Goal: Download file/media

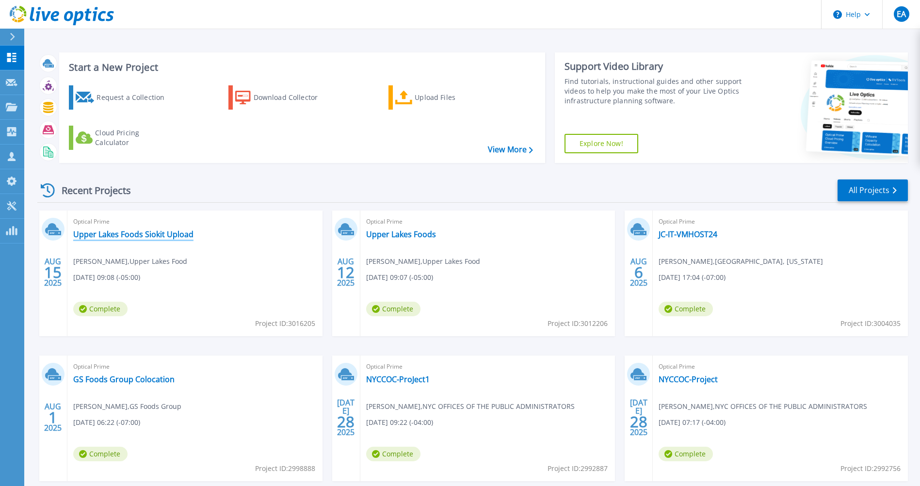
click at [142, 231] on link "Upper Lakes Foods Siokit Upload" at bounding box center [133, 234] width 120 height 10
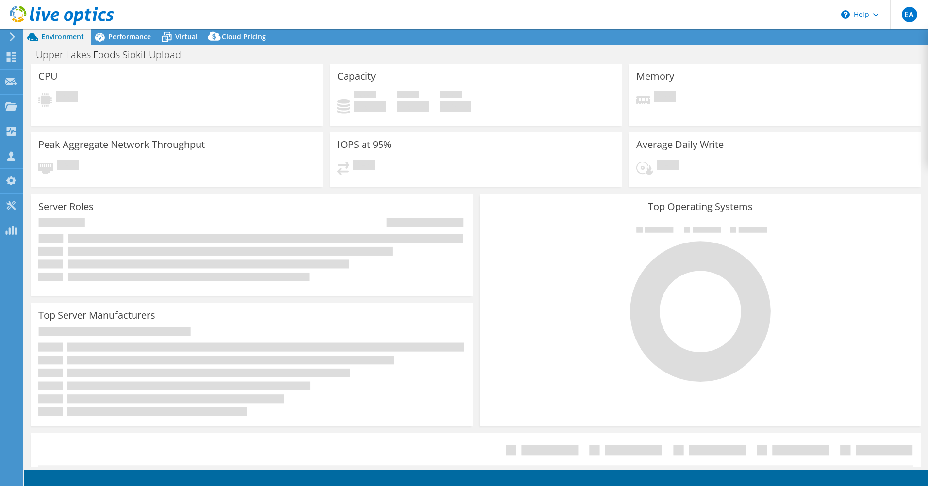
select select "USD"
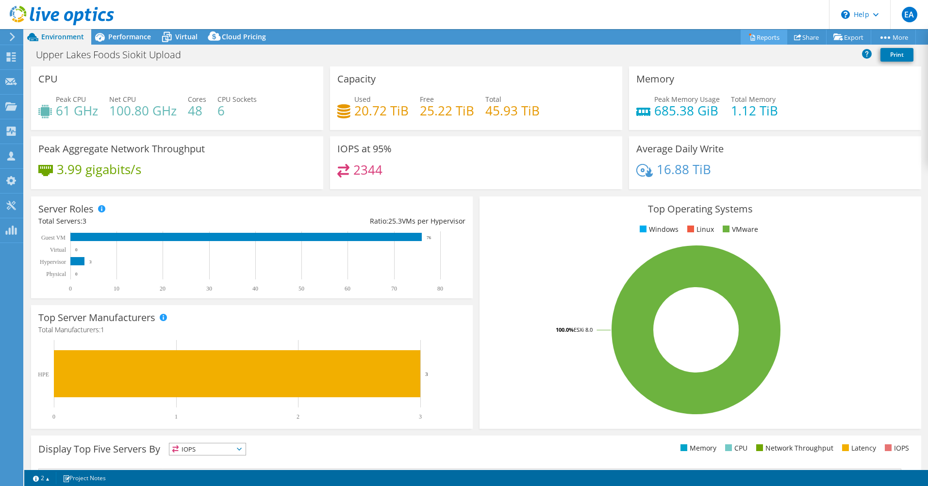
click at [748, 34] on icon at bounding box center [751, 36] width 7 height 7
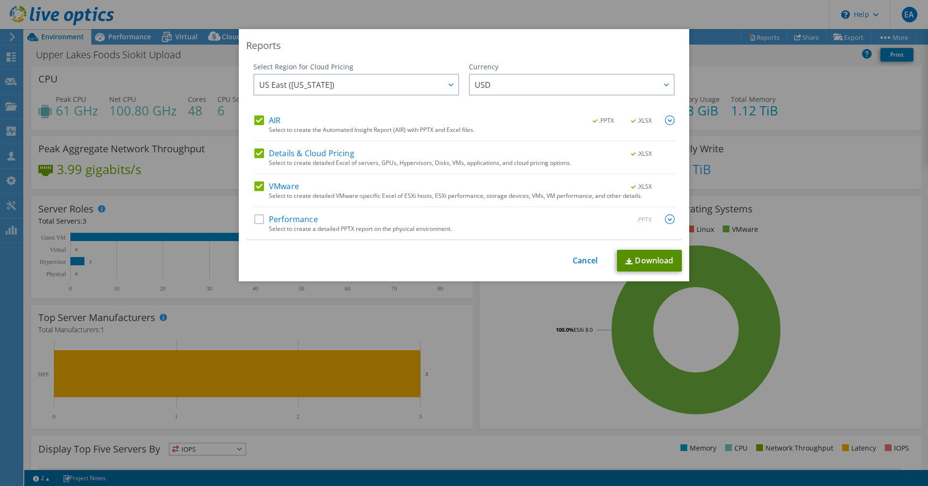
drag, startPoint x: 661, startPoint y: 261, endPoint x: 655, endPoint y: 252, distance: 10.5
click at [661, 261] on link "Download" at bounding box center [649, 261] width 65 height 22
